Goal: Find specific page/section: Find specific page/section

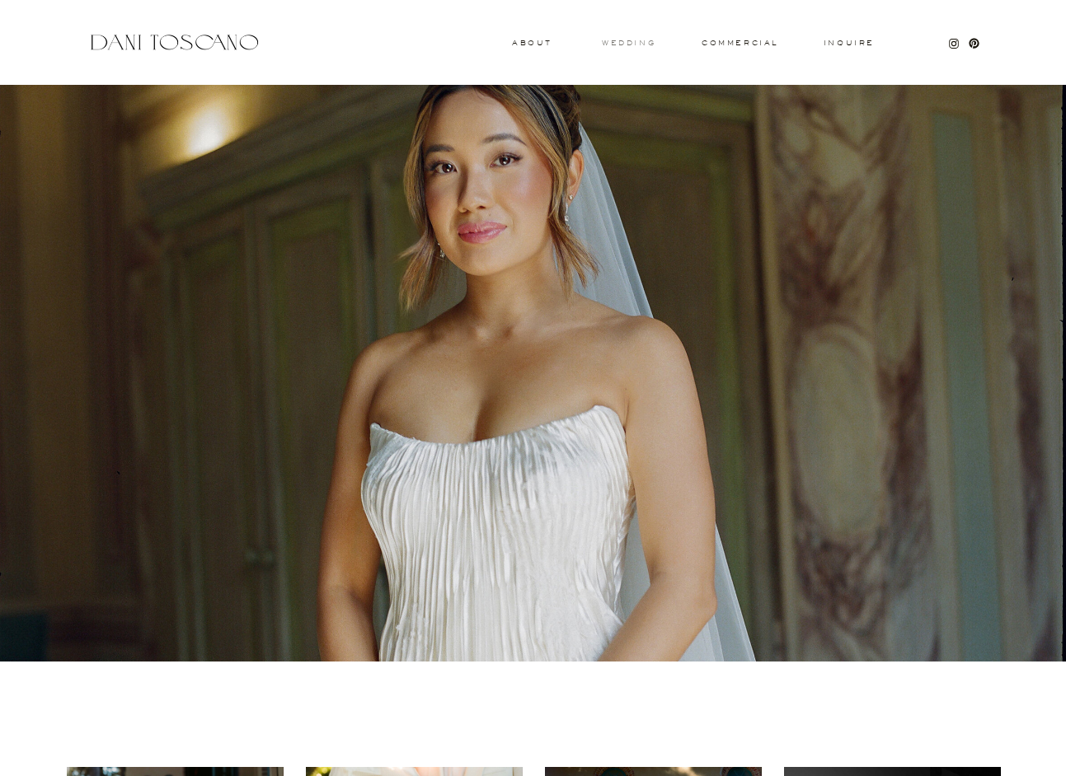
click at [645, 40] on h3 "wedding" at bounding box center [629, 43] width 54 height 6
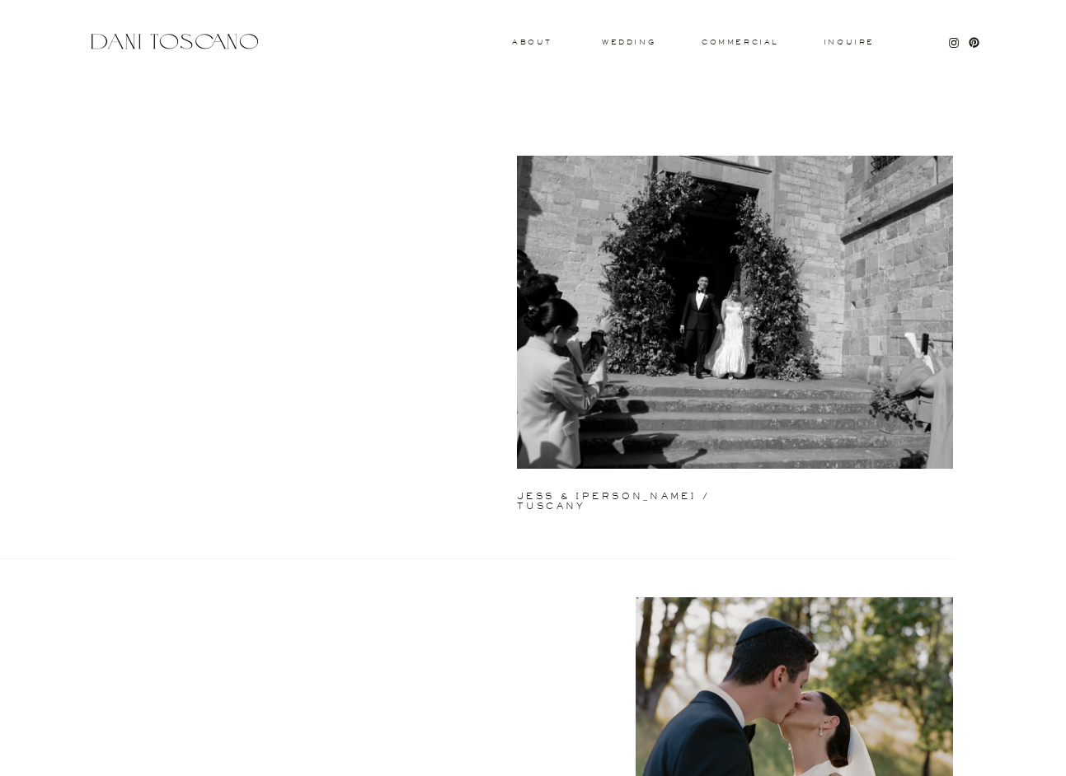
click at [121, 30] on div at bounding box center [174, 41] width 175 height 22
